Goal: Complete application form: Complete application form

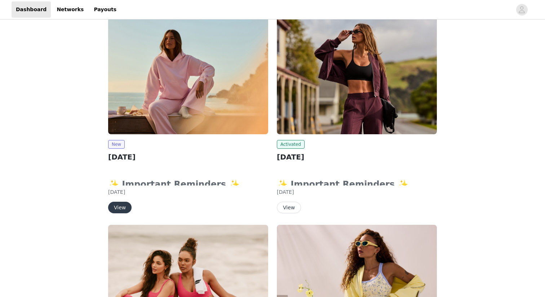
scroll to position [101, 0]
click at [115, 206] on button "View" at bounding box center [119, 207] width 23 height 12
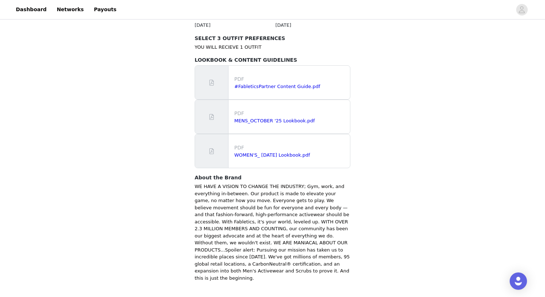
scroll to position [448, 0]
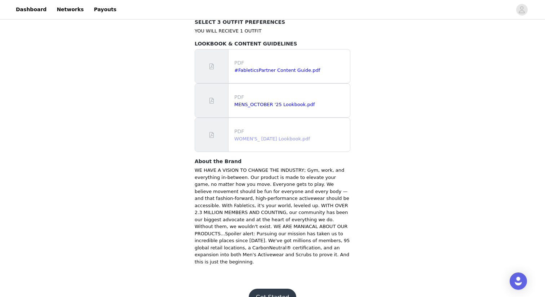
click at [260, 136] on link "WOMEN'S_ [DATE] Lookbook.pdf" at bounding box center [272, 138] width 76 height 5
click at [285, 288] on button "Get Started" at bounding box center [273, 296] width 48 height 17
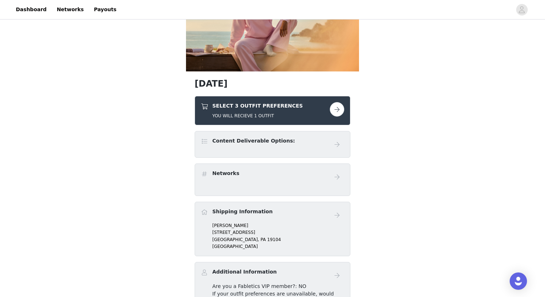
scroll to position [85, 0]
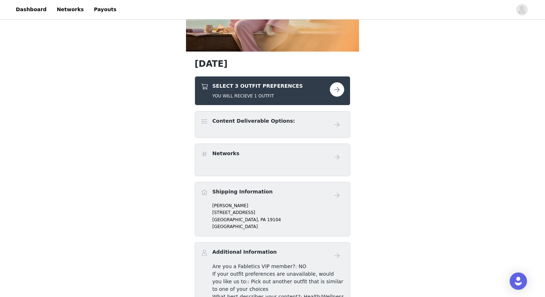
click at [338, 89] on button "button" at bounding box center [337, 89] width 14 height 14
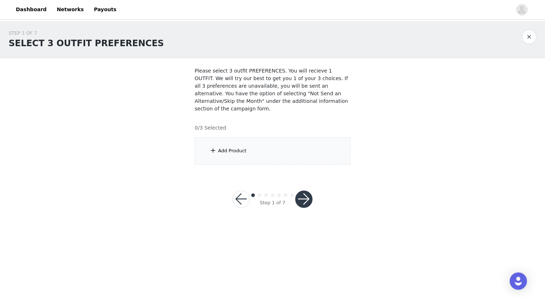
click at [240, 153] on div "Add Product" at bounding box center [232, 150] width 28 height 7
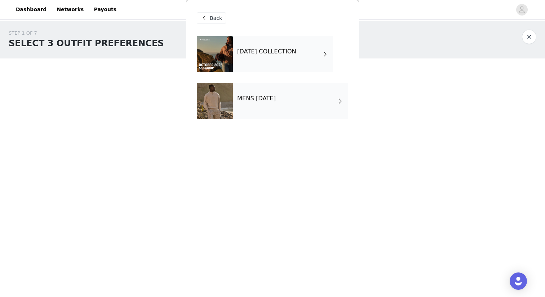
click at [268, 50] on h4 "[DATE] COLLECTION" at bounding box center [266, 51] width 59 height 6
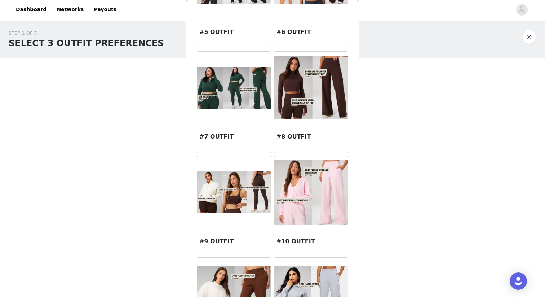
scroll to position [299, 0]
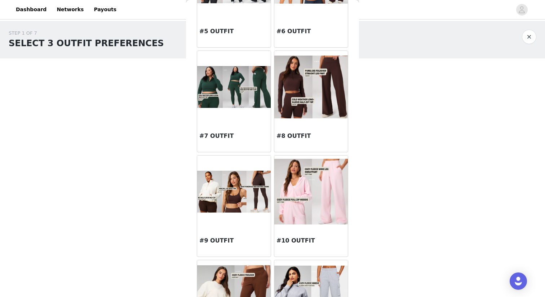
click at [313, 206] on img at bounding box center [311, 191] width 74 height 65
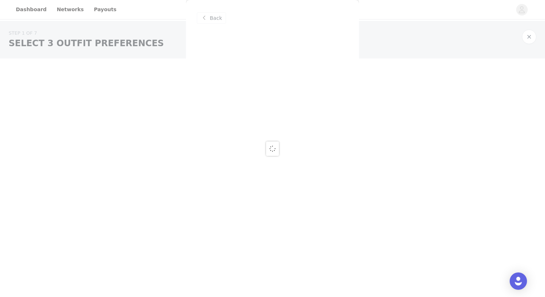
scroll to position [0, 0]
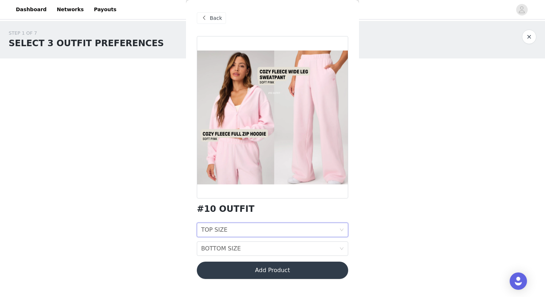
click at [237, 230] on div "TOP SIZE TOP SIZE" at bounding box center [270, 230] width 138 height 14
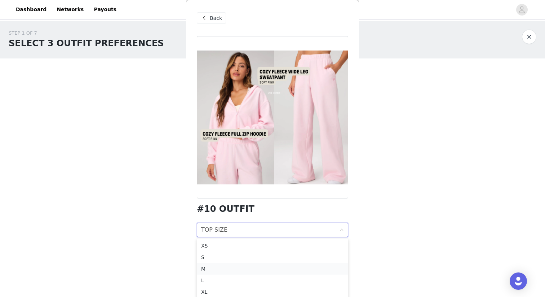
click at [225, 267] on div "M" at bounding box center [272, 269] width 143 height 8
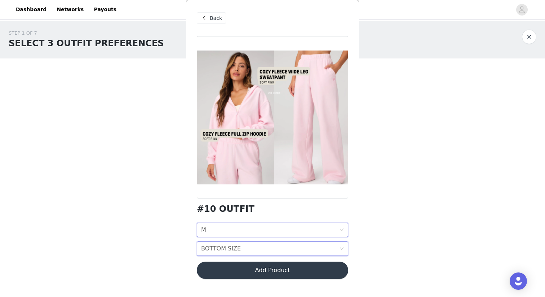
click at [222, 247] on div "BOTTOM SIZE" at bounding box center [221, 249] width 40 height 14
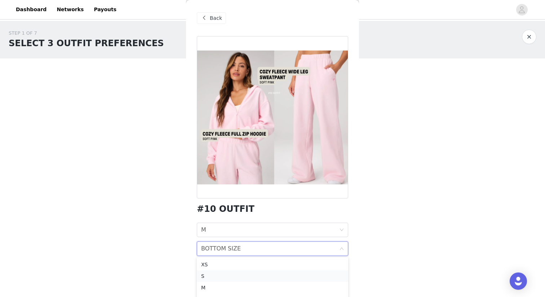
click at [218, 274] on div "S" at bounding box center [272, 276] width 143 height 8
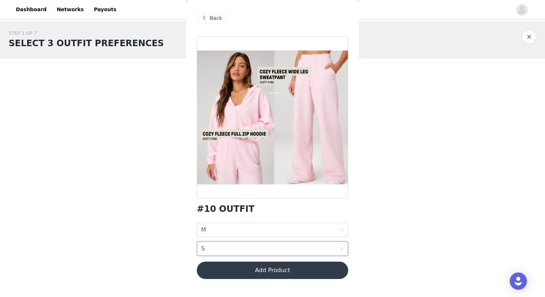
click at [399, 132] on div "STEP 1 OF 7 SELECT 3 OUTFIT PREFERENCES Please select 3 outfit PREFERENCES. You…" at bounding box center [272, 97] width 545 height 152
drag, startPoint x: 250, startPoint y: 271, endPoint x: 161, endPoint y: 204, distance: 111.3
click at [161, 204] on div "STEP 1 OF 7 SELECT 3 OUTFIT PREFERENCES Please select 3 outfit PREFERENCES. You…" at bounding box center [272, 123] width 545 height 204
click at [240, 269] on button "Add Product" at bounding box center [272, 269] width 151 height 17
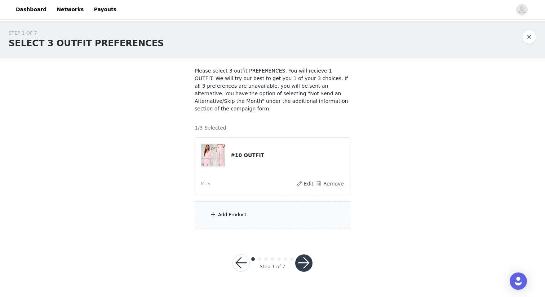
click at [224, 214] on div "Add Product" at bounding box center [232, 214] width 28 height 7
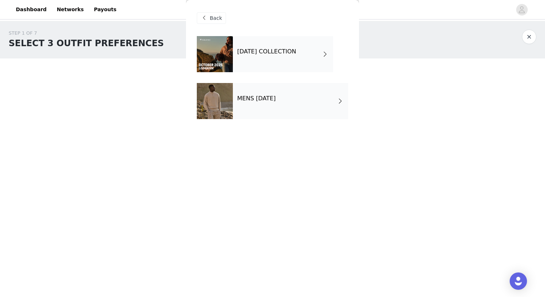
click at [250, 49] on h4 "[DATE] COLLECTION" at bounding box center [266, 51] width 59 height 6
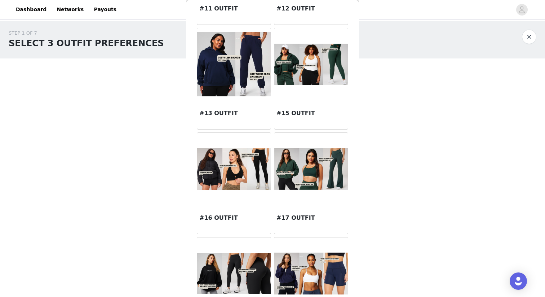
scroll to position [783, 0]
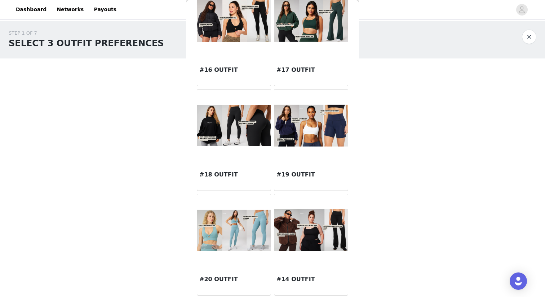
click at [308, 32] on img at bounding box center [311, 20] width 74 height 41
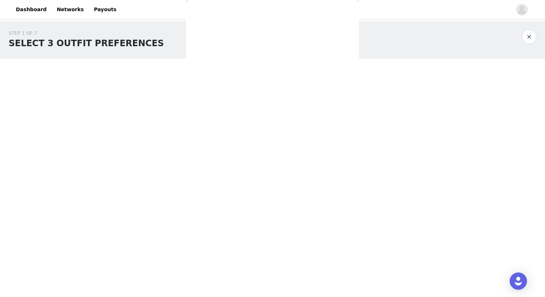
scroll to position [0, 0]
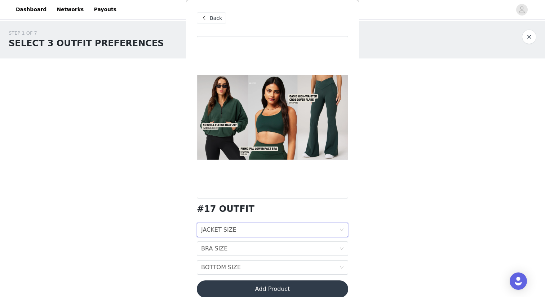
click at [246, 231] on div "JACKET SIZE JACKET SIZE" at bounding box center [270, 230] width 138 height 14
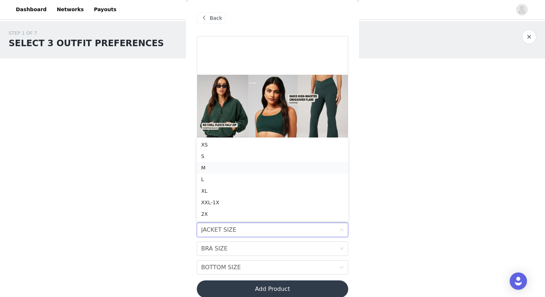
click at [231, 166] on div "M" at bounding box center [272, 168] width 143 height 8
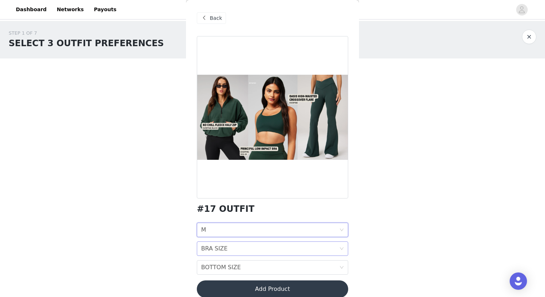
click at [216, 246] on div "BRA SIZE" at bounding box center [214, 249] width 26 height 14
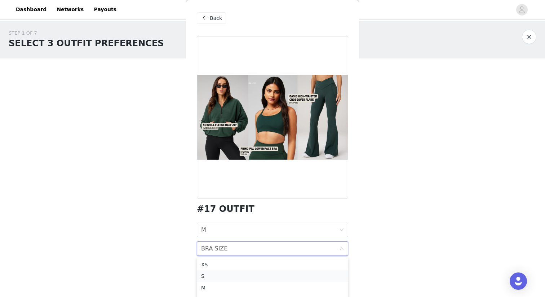
click at [214, 274] on div "S" at bounding box center [272, 276] width 143 height 8
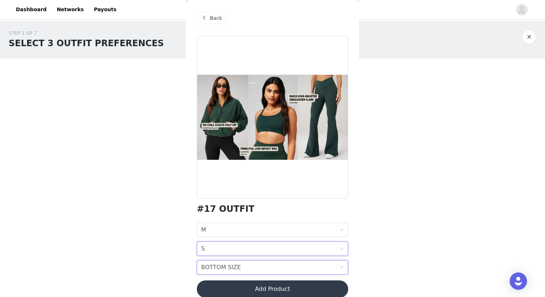
click at [219, 264] on div "BOTTOM SIZE" at bounding box center [221, 267] width 40 height 14
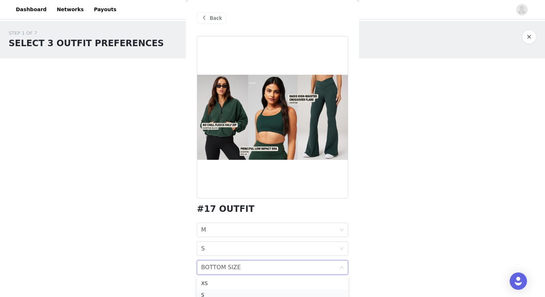
click at [215, 292] on div "S" at bounding box center [272, 295] width 143 height 8
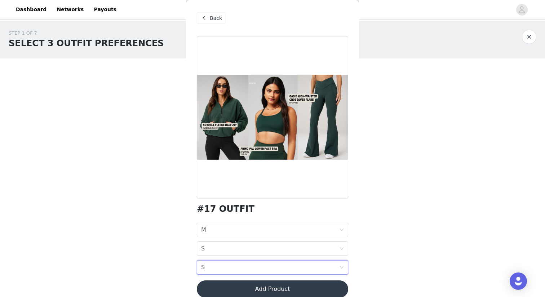
click at [399, 189] on div "STEP 1 OF 7 SELECT 3 OUTFIT PREFERENCES Please select 3 outfit PREFERENCES. You…" at bounding box center [272, 129] width 545 height 216
click at [297, 287] on button "Add Product" at bounding box center [272, 288] width 151 height 17
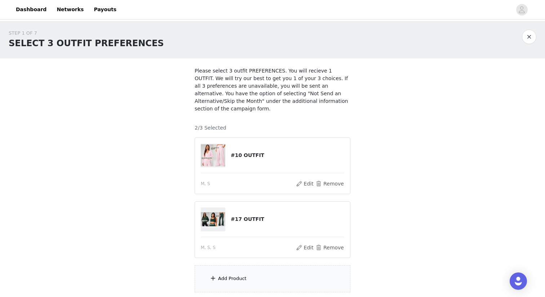
click at [264, 283] on div "Add Product" at bounding box center [273, 278] width 156 height 27
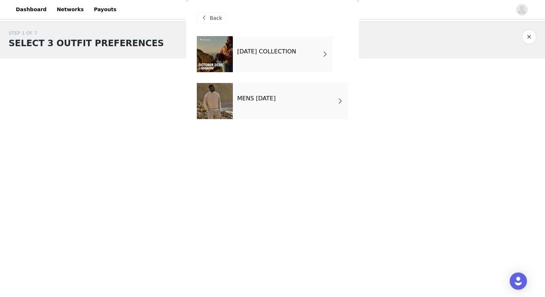
click at [270, 63] on div "[DATE] COLLECTION" at bounding box center [283, 54] width 100 height 36
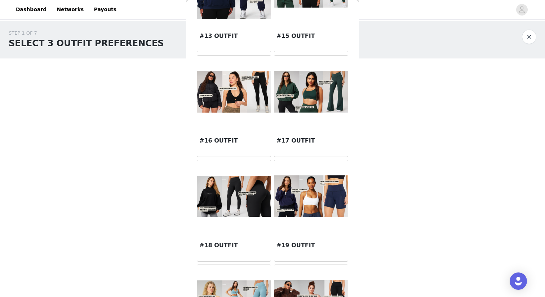
scroll to position [783, 0]
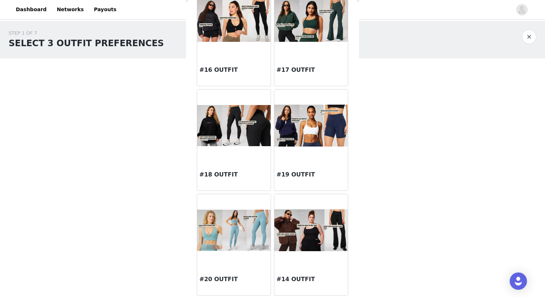
click at [302, 129] on img at bounding box center [311, 125] width 74 height 41
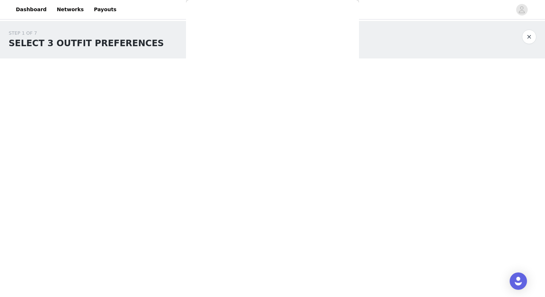
scroll to position [0, 0]
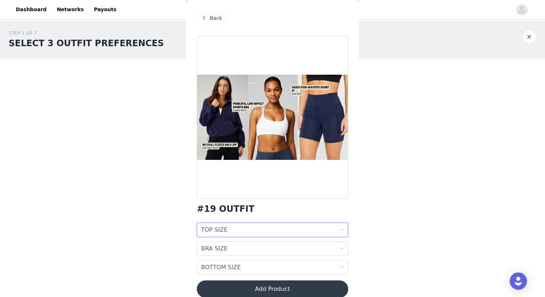
click at [236, 227] on div "TOP SIZE TOP SIZE" at bounding box center [270, 230] width 138 height 14
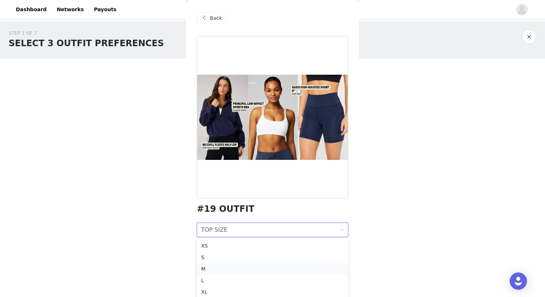
click at [228, 266] on div "M" at bounding box center [272, 269] width 143 height 8
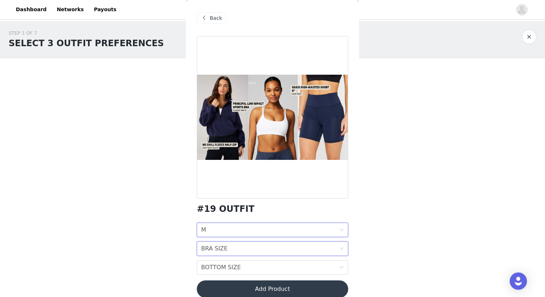
click at [224, 247] on div "BRA SIZE" at bounding box center [214, 249] width 26 height 14
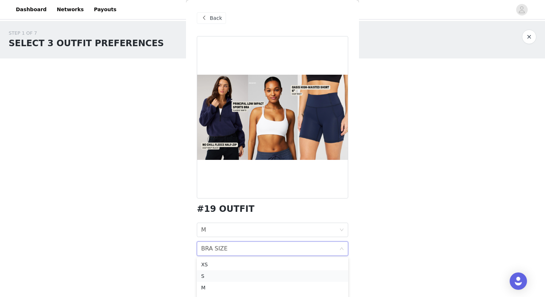
click at [218, 274] on div "S" at bounding box center [272, 276] width 143 height 8
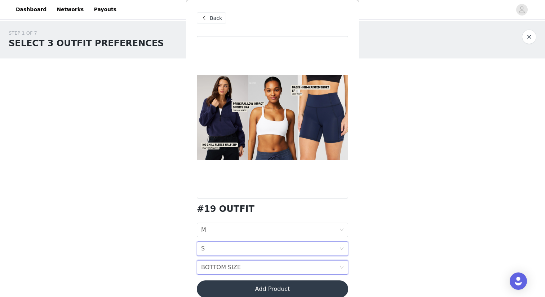
click at [222, 264] on div "BOTTOM SIZE" at bounding box center [221, 267] width 40 height 14
click at [218, 193] on div "S" at bounding box center [272, 194] width 143 height 8
click at [232, 286] on button "Add Product" at bounding box center [272, 288] width 151 height 17
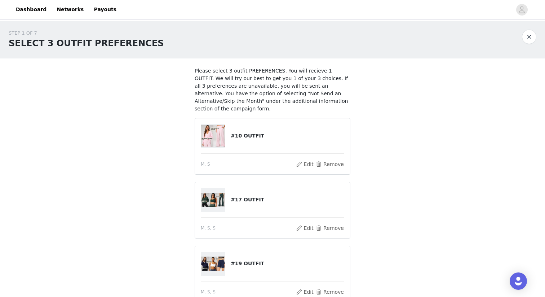
scroll to position [73, 0]
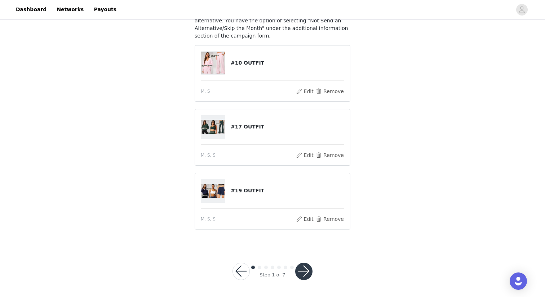
click at [307, 269] on button "button" at bounding box center [303, 270] width 17 height 17
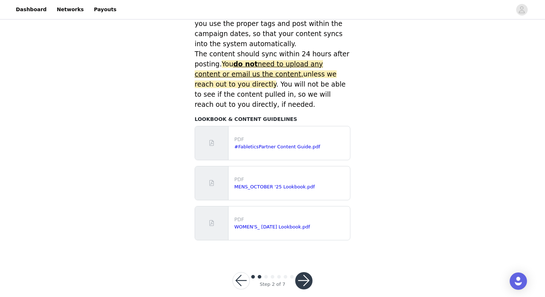
scroll to position [317, 0]
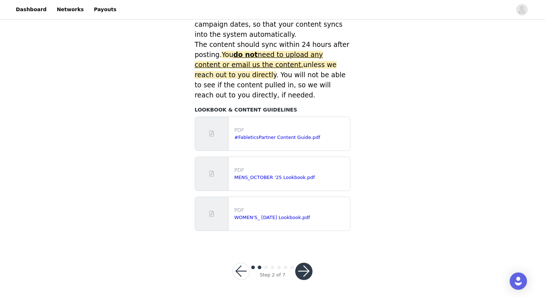
click at [302, 266] on button "button" at bounding box center [303, 270] width 17 height 17
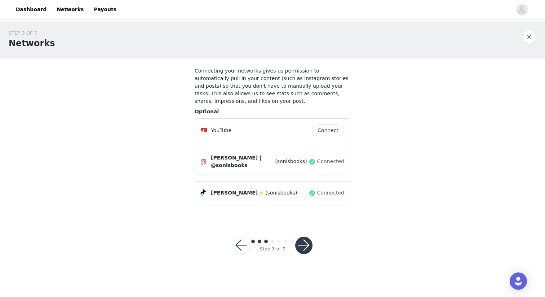
click at [305, 238] on button "button" at bounding box center [303, 244] width 17 height 17
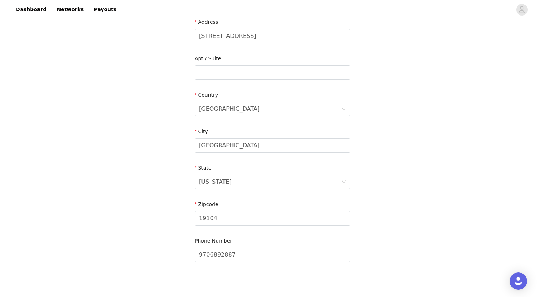
scroll to position [195, 0]
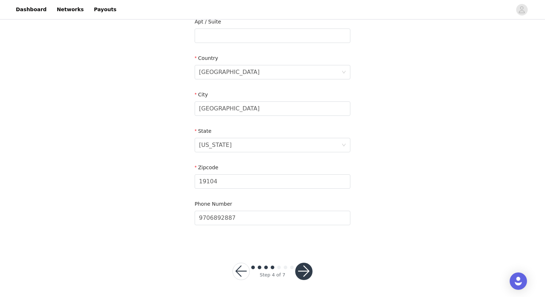
click at [307, 269] on button "button" at bounding box center [303, 270] width 17 height 17
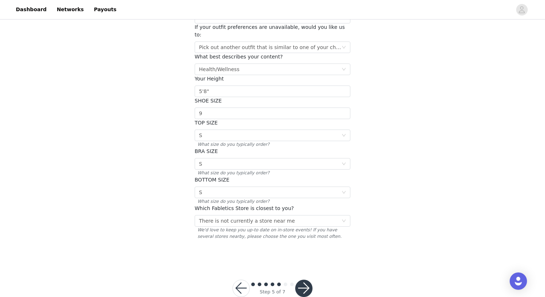
scroll to position [91, 0]
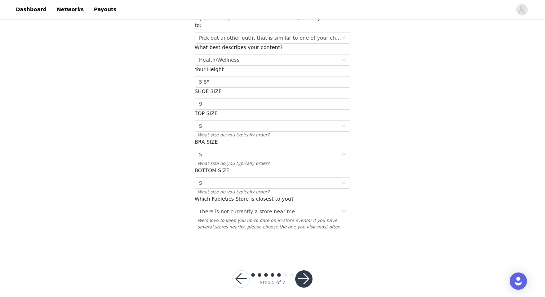
click at [306, 270] on button "button" at bounding box center [303, 278] width 17 height 17
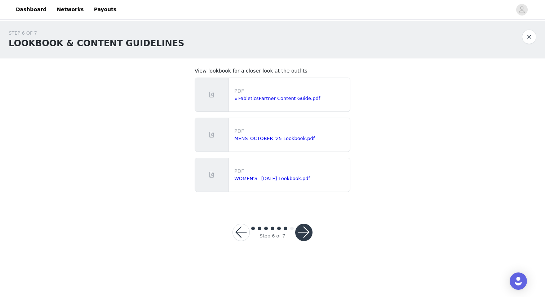
click at [305, 235] on button "button" at bounding box center [303, 232] width 17 height 17
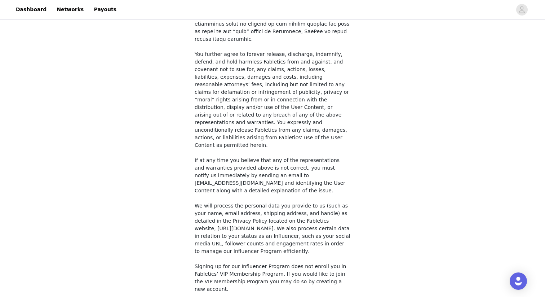
scroll to position [521, 0]
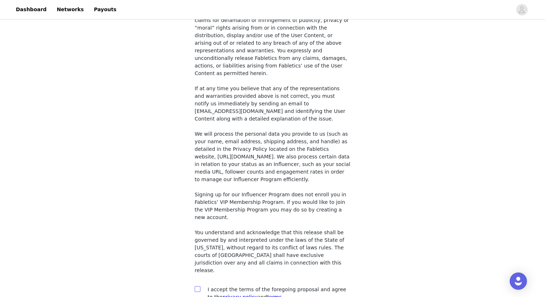
click at [196, 286] on label at bounding box center [198, 290] width 6 height 8
click at [196, 286] on input "checkbox" at bounding box center [197, 288] width 5 height 5
checkbox input "true"
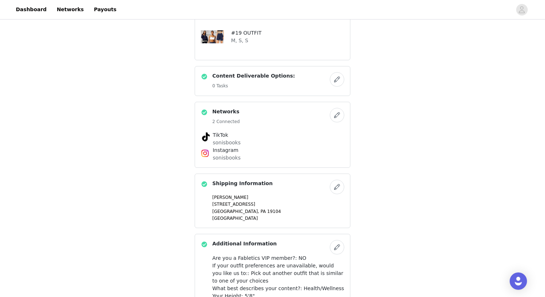
scroll to position [222, 0]
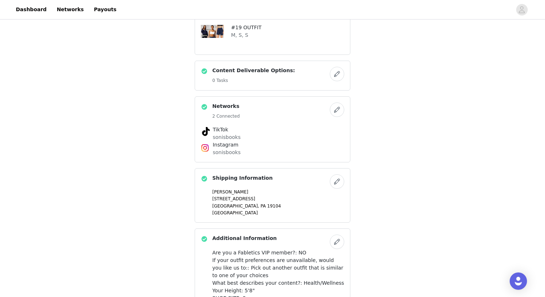
drag, startPoint x: 209, startPoint y: 200, endPoint x: 284, endPoint y: 200, distance: 74.6
click at [284, 200] on div "[PERSON_NAME] [STREET_ADDRESS]" at bounding box center [272, 202] width 143 height 27
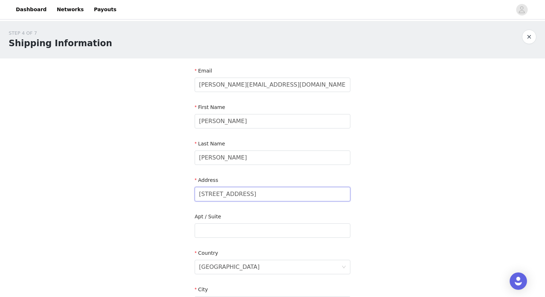
click at [284, 200] on input "[STREET_ADDRESS]" at bounding box center [273, 194] width 156 height 14
click at [378, 182] on div "STEP 4 OF 7 Shipping Information Email [PERSON_NAME][EMAIL_ADDRESS][DOMAIN_NAME…" at bounding box center [272, 230] width 545 height 419
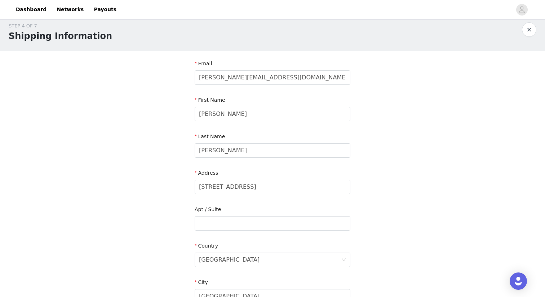
scroll to position [195, 0]
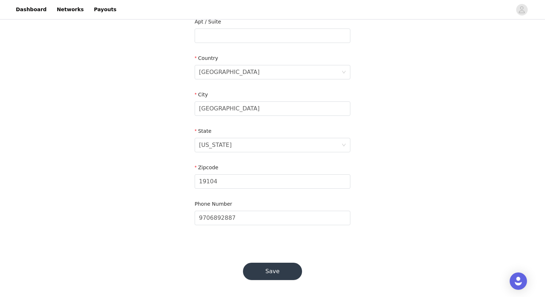
click at [281, 268] on button "Save" at bounding box center [272, 270] width 59 height 17
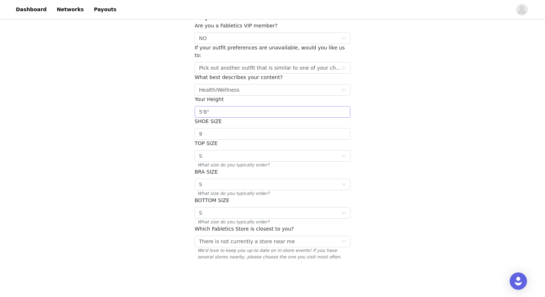
scroll to position [91, 0]
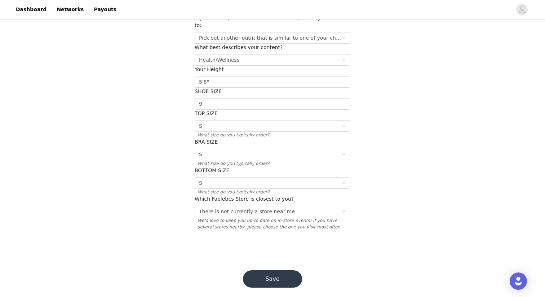
click at [274, 272] on button "Save" at bounding box center [272, 278] width 59 height 17
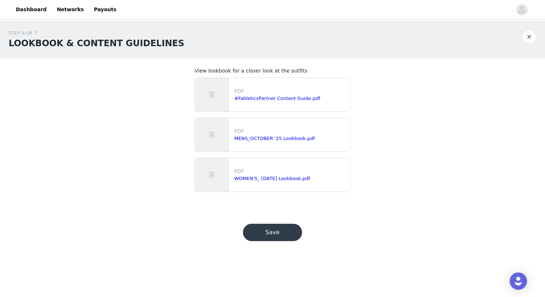
click at [276, 234] on button "Save" at bounding box center [272, 232] width 59 height 17
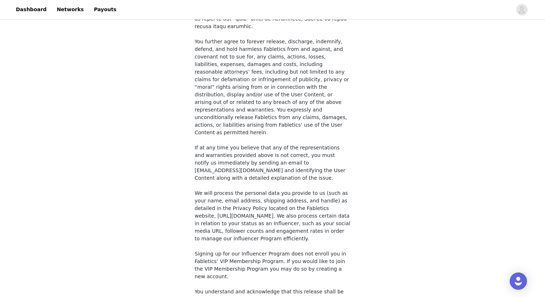
scroll to position [521, 0]
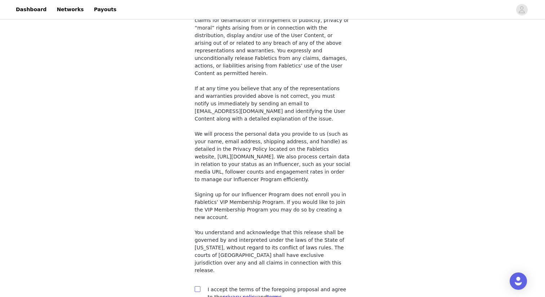
click at [196, 286] on input "checkbox" at bounding box center [197, 288] width 5 height 5
checkbox input "true"
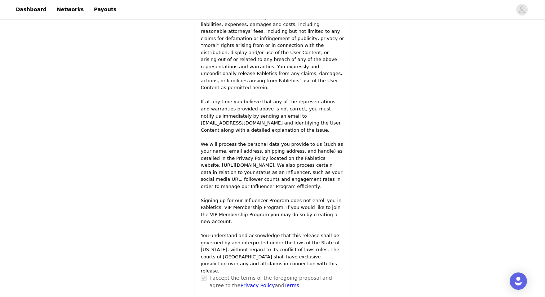
scroll to position [1039, 0]
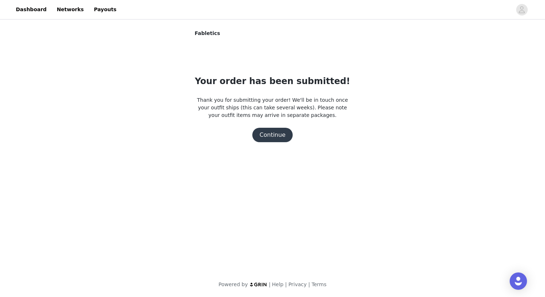
scroll to position [0, 0]
click at [283, 134] on button "Continue" at bounding box center [272, 135] width 40 height 14
